Goal: Information Seeking & Learning: Check status

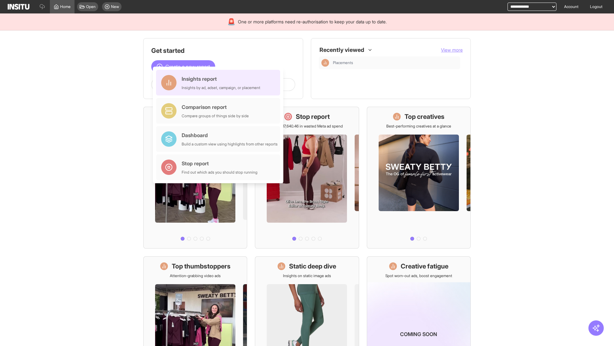
click at [220, 83] on div "Insights report Insights by ad, adset, campaign, or placement" at bounding box center [221, 82] width 79 height 15
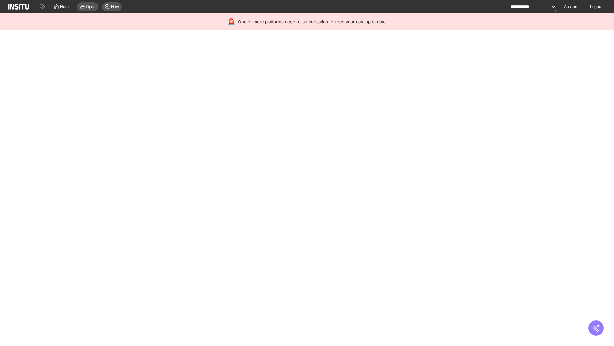
select select "**"
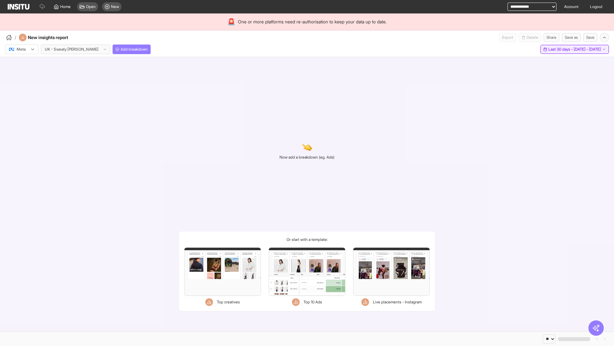
click at [561, 49] on span "Last 30 days - [DATE] - [DATE]" at bounding box center [575, 49] width 52 height 5
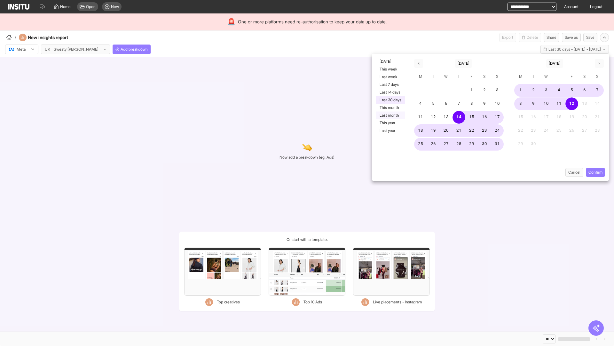
click at [390, 115] on button "Last month" at bounding box center [390, 115] width 29 height 8
